Goal: Task Accomplishment & Management: Complete application form

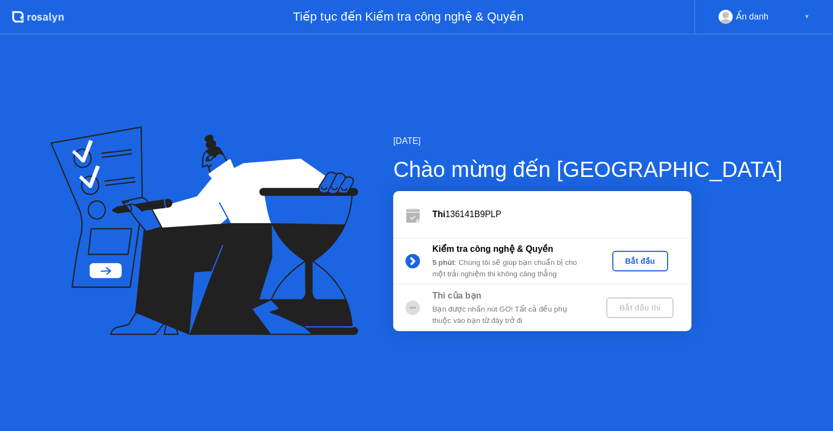
click at [664, 260] on div "Bắt đầu" at bounding box center [640, 261] width 47 height 9
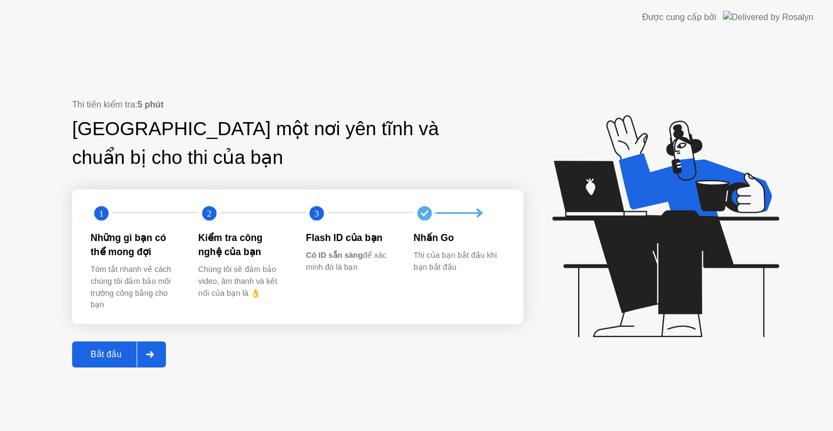
click at [106, 357] on div "Bắt đầu" at bounding box center [105, 354] width 61 height 10
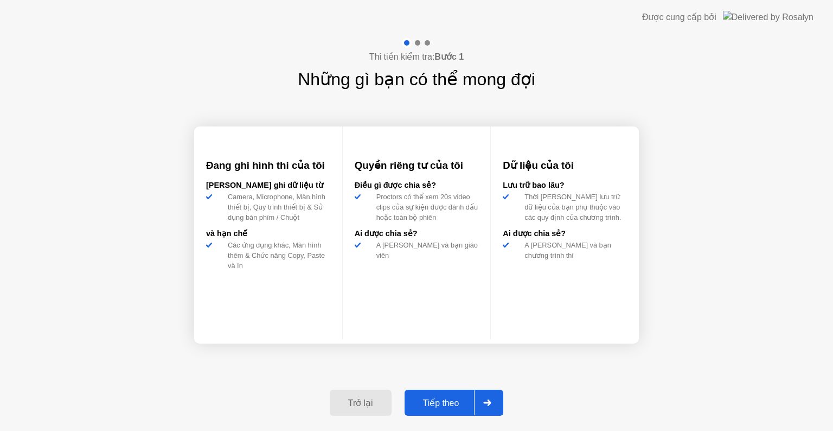
click at [458, 400] on div "Tiếp theo" at bounding box center [441, 403] width 67 height 10
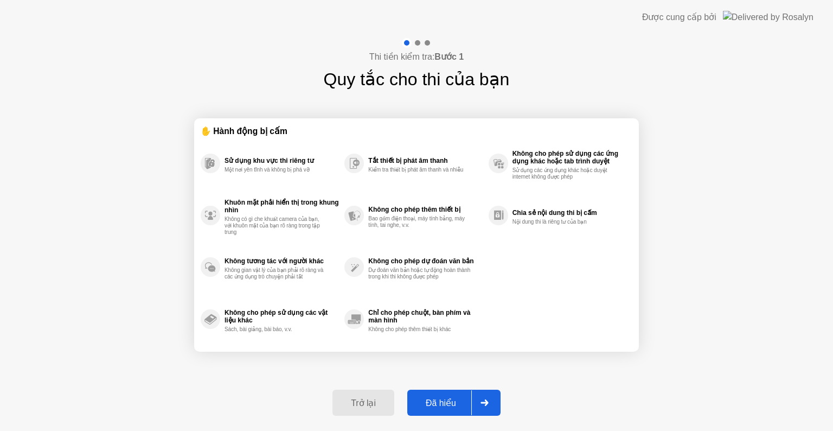
click at [458, 400] on div "Đã hiểu" at bounding box center [441, 403] width 61 height 10
select select "**********"
select select "*******"
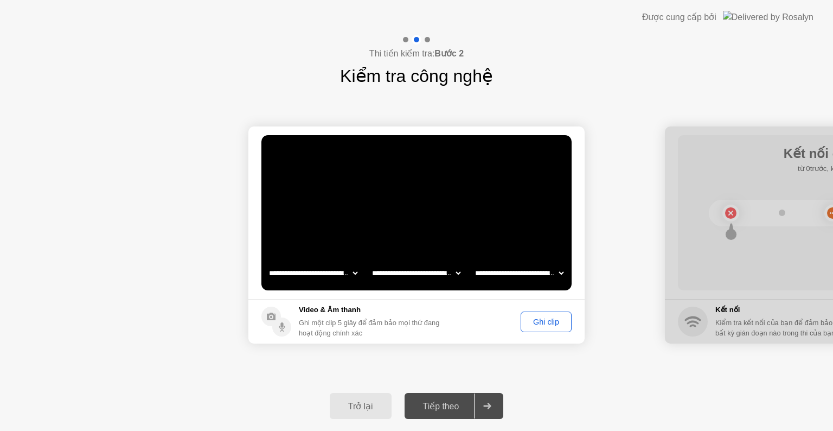
click at [536, 322] on div "Ghi clip" at bounding box center [545, 321] width 43 height 9
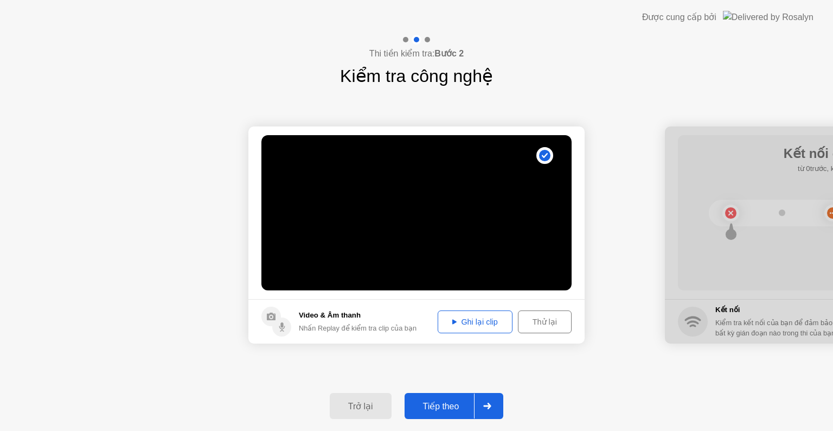
click at [523, 208] on video at bounding box center [416, 212] width 310 height 155
click at [455, 322] on icon at bounding box center [454, 321] width 4 height 5
click at [542, 319] on div "Thử lại" at bounding box center [545, 321] width 46 height 9
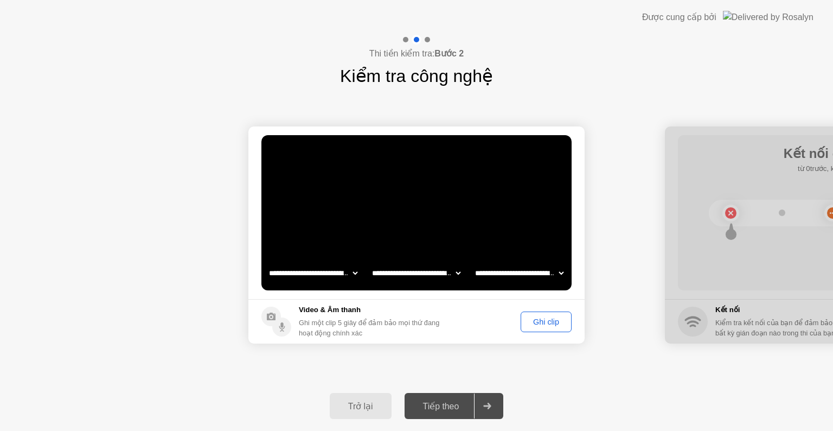
click at [542, 319] on div "Ghi clip" at bounding box center [545, 321] width 43 height 9
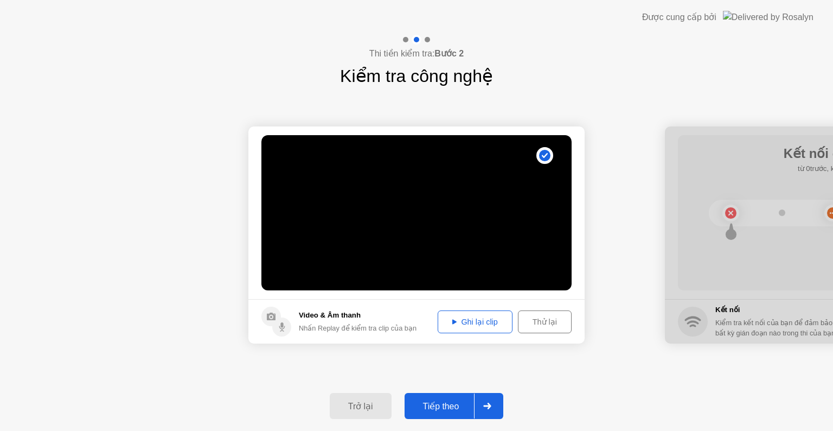
click at [449, 323] on div "Ghi lại clip" at bounding box center [475, 321] width 67 height 9
click at [456, 404] on div "Tiếp theo" at bounding box center [441, 406] width 67 height 10
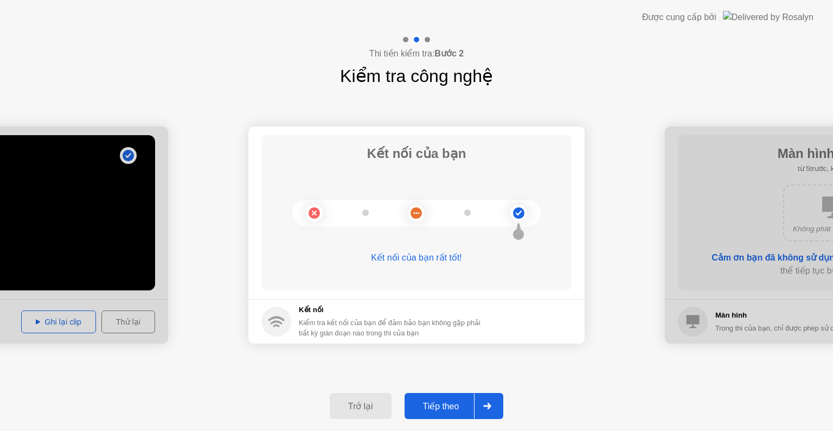
click at [424, 406] on div "Tiếp theo" at bounding box center [441, 406] width 67 height 10
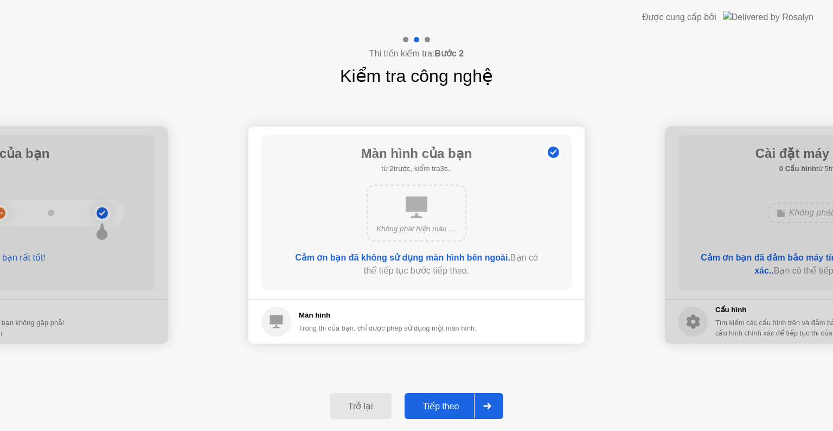
click at [455, 395] on button "Tiếp theo" at bounding box center [454, 406] width 99 height 26
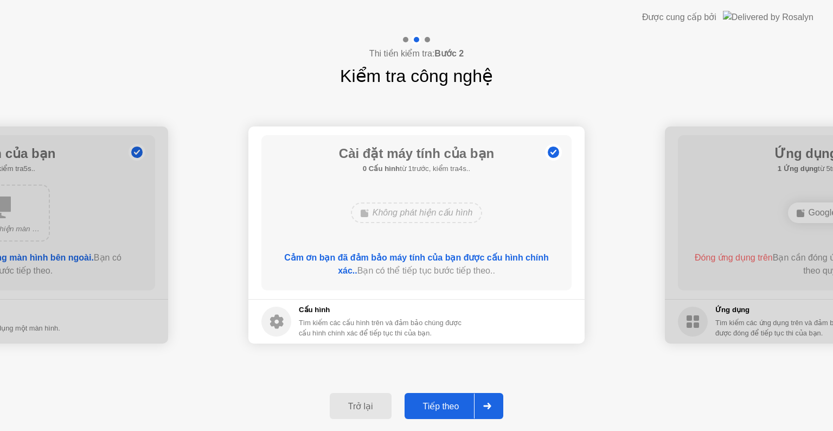
click at [455, 402] on div "Tiếp theo" at bounding box center [441, 406] width 67 height 10
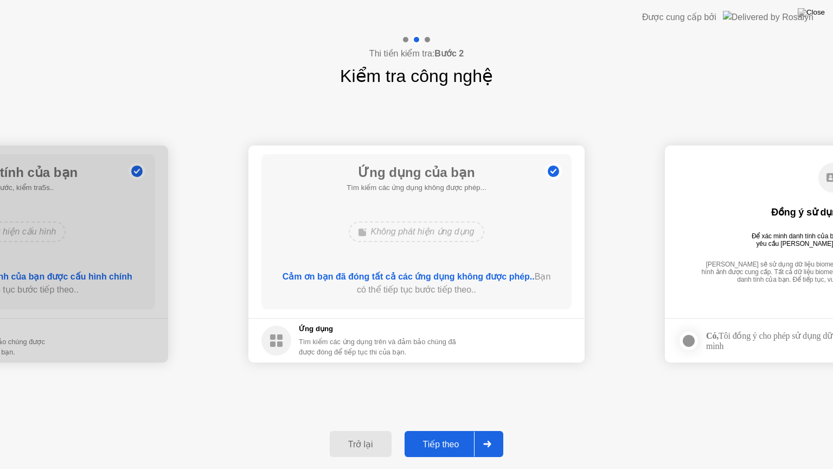
click at [451, 430] on button "Tiếp theo" at bounding box center [454, 444] width 99 height 26
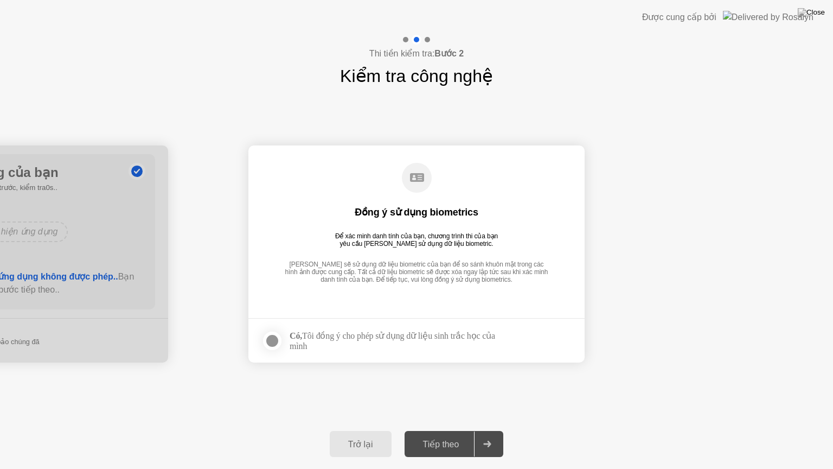
click at [268, 342] on div at bounding box center [272, 340] width 13 height 13
click at [449, 430] on div "Tiếp theo" at bounding box center [441, 444] width 67 height 10
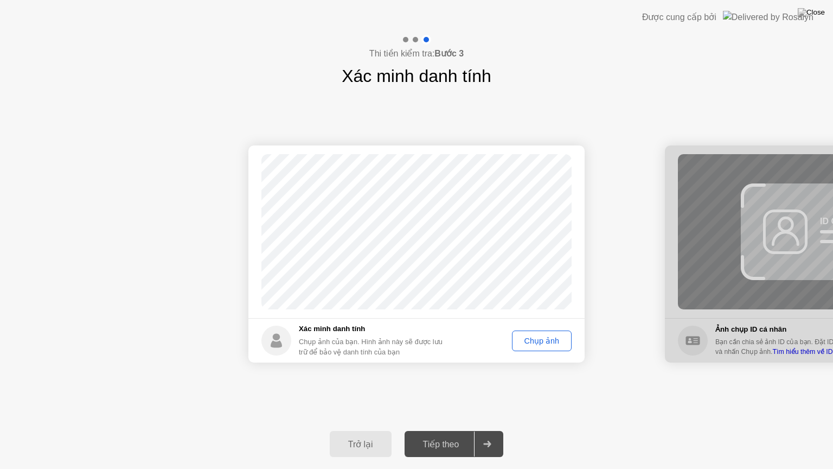
click at [541, 343] on div "Chụp ảnh" at bounding box center [542, 340] width 52 height 9
click at [536, 336] on div "Chụp lại" at bounding box center [544, 340] width 47 height 9
click at [536, 336] on div "Chụp ảnh" at bounding box center [542, 340] width 52 height 9
click at [450, 430] on div "Tiếp theo" at bounding box center [441, 444] width 67 height 10
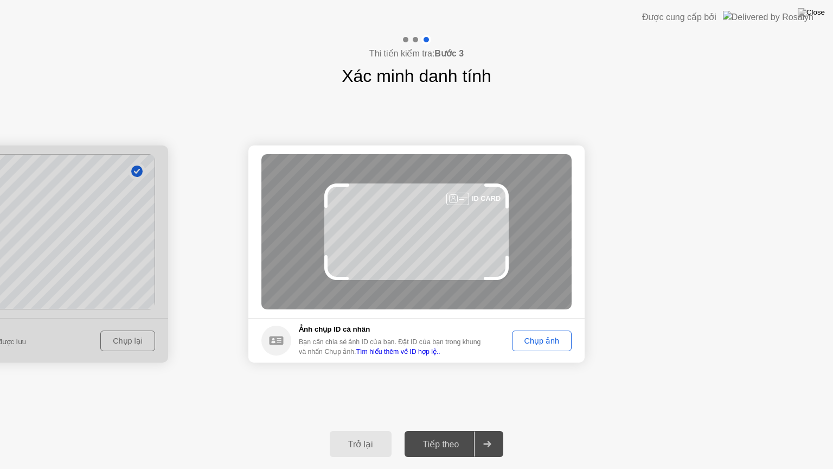
click at [536, 347] on button "Chụp ảnh" at bounding box center [542, 340] width 60 height 21
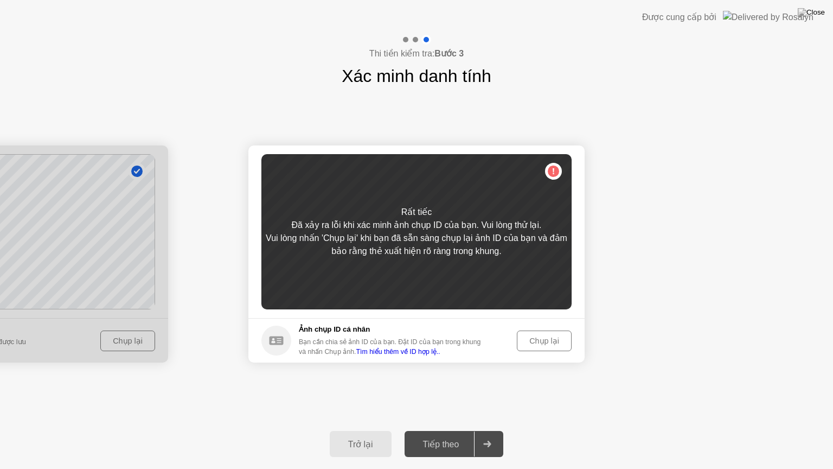
click at [536, 347] on button "Chụp lại" at bounding box center [544, 340] width 55 height 21
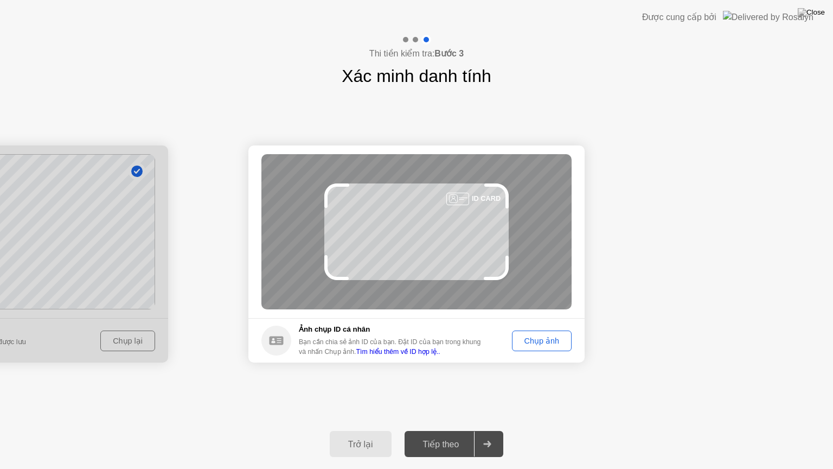
click at [536, 347] on button "Chụp ảnh" at bounding box center [542, 340] width 60 height 21
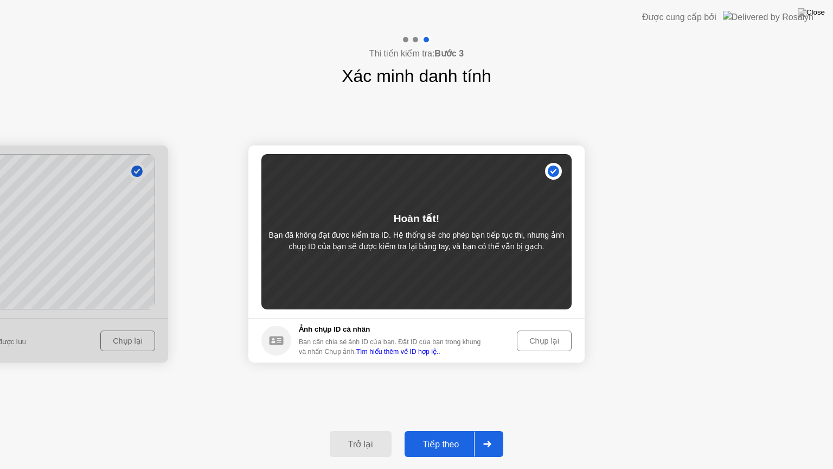
click at [536, 347] on button "Chụp lại" at bounding box center [544, 340] width 55 height 21
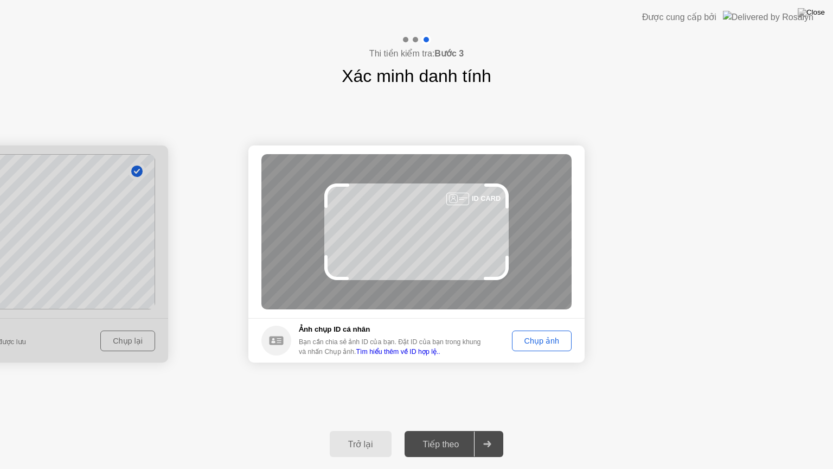
click at [536, 347] on button "Chụp ảnh" at bounding box center [542, 340] width 60 height 21
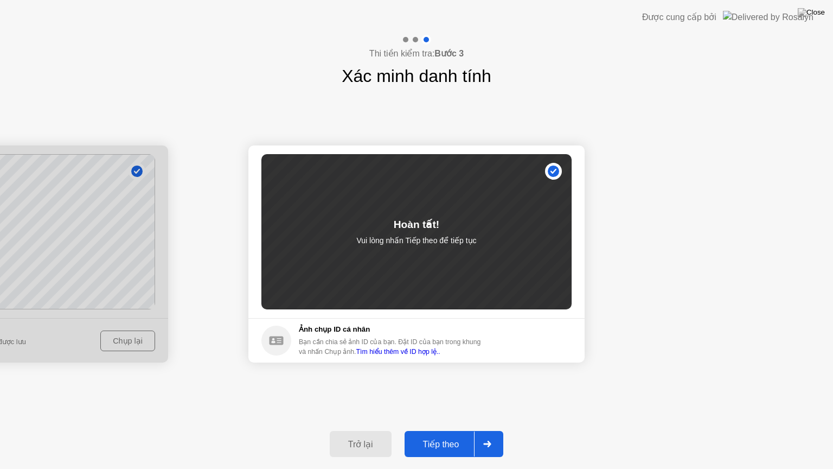
click at [449, 430] on button "Tiếp theo" at bounding box center [454, 444] width 99 height 26
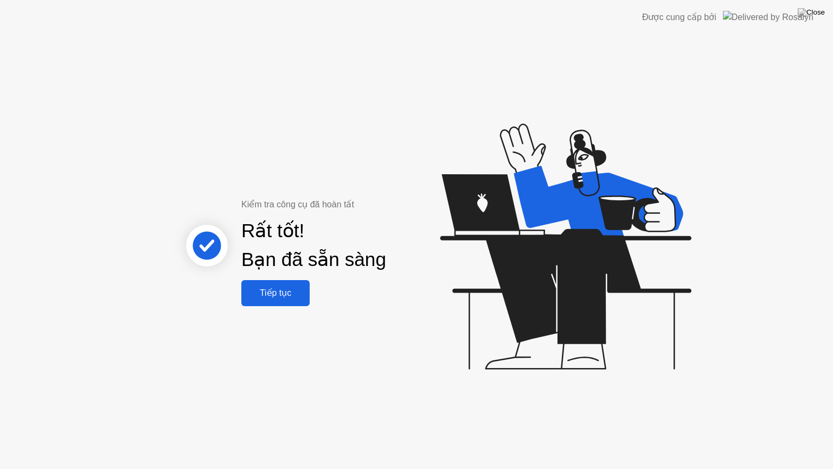
click at [281, 279] on div "Rất tốt! Bạn đã sẵn sàng" at bounding box center [318, 245] width 293 height 69
click at [280, 287] on div "Tiếp tục" at bounding box center [276, 292] width 62 height 10
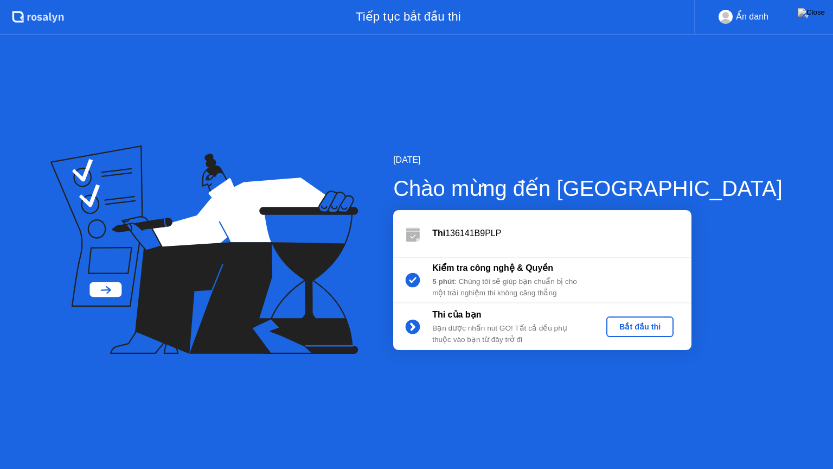
click at [669, 325] on div "Bắt đầu thi" at bounding box center [640, 326] width 59 height 9
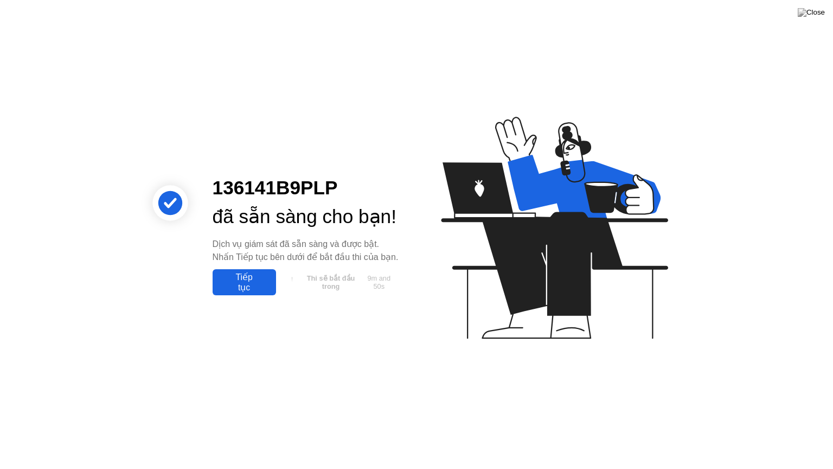
click at [255, 292] on div "Tiếp tục" at bounding box center [244, 282] width 57 height 21
